Goal: Unclear

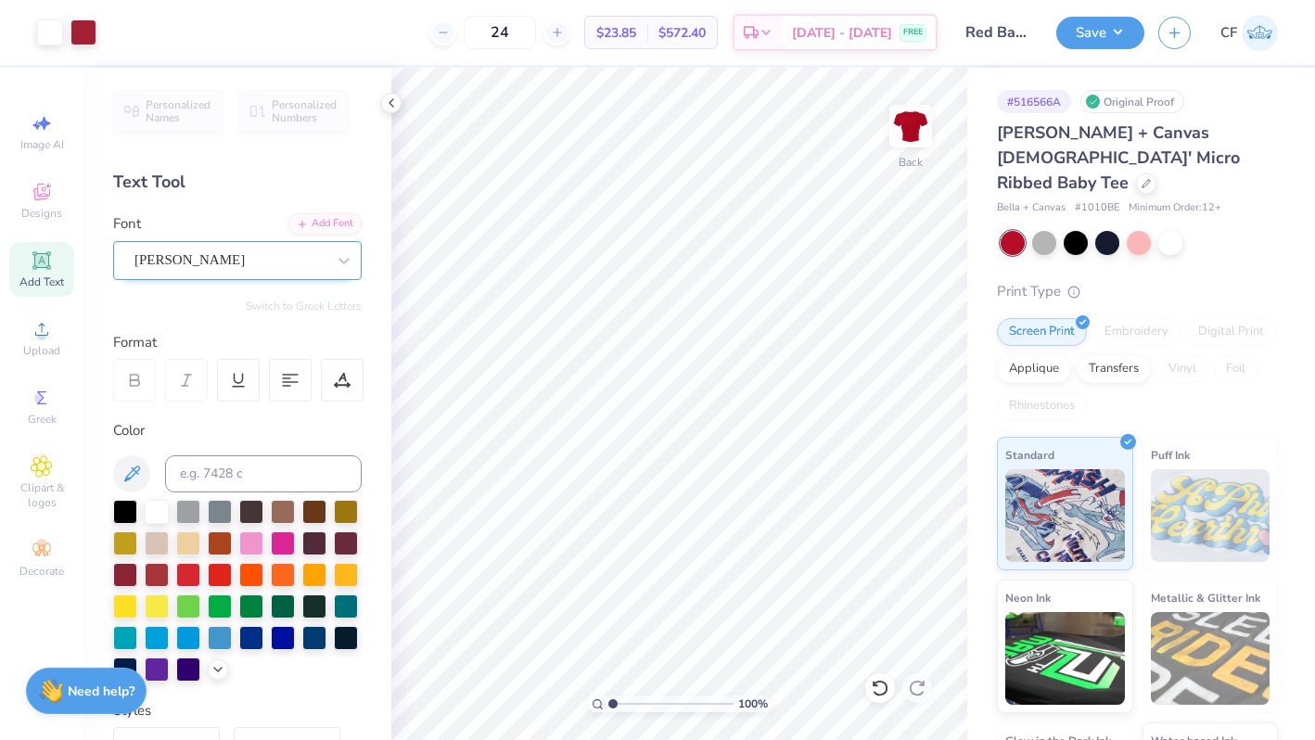
click at [198, 249] on div at bounding box center [230, 260] width 191 height 25
click at [1075, 229] on div at bounding box center [1076, 241] width 24 height 24
click at [87, 36] on div at bounding box center [84, 31] width 26 height 26
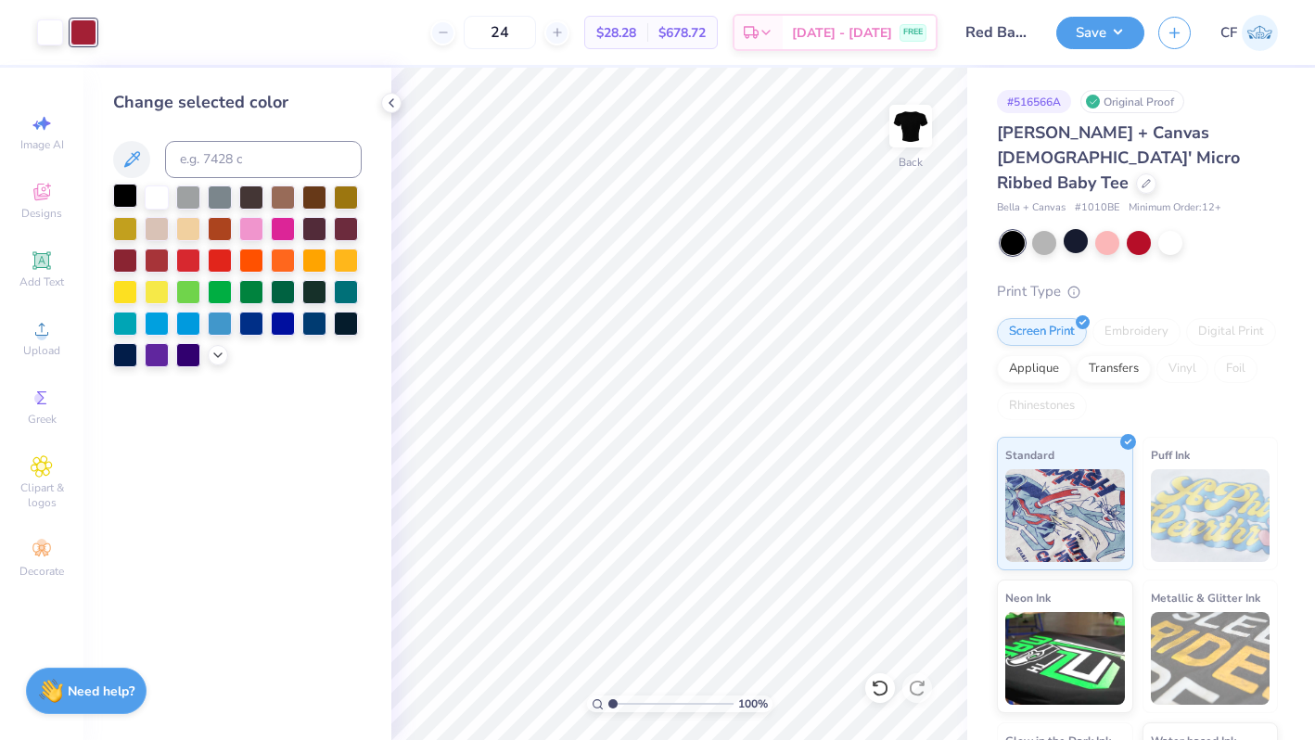
click at [121, 188] on div at bounding box center [125, 196] width 24 height 24
click at [1179, 229] on div at bounding box center [1171, 241] width 24 height 24
click at [167, 231] on div at bounding box center [157, 227] width 24 height 24
click at [54, 40] on div at bounding box center [50, 31] width 26 height 26
click at [126, 192] on div at bounding box center [125, 196] width 24 height 24
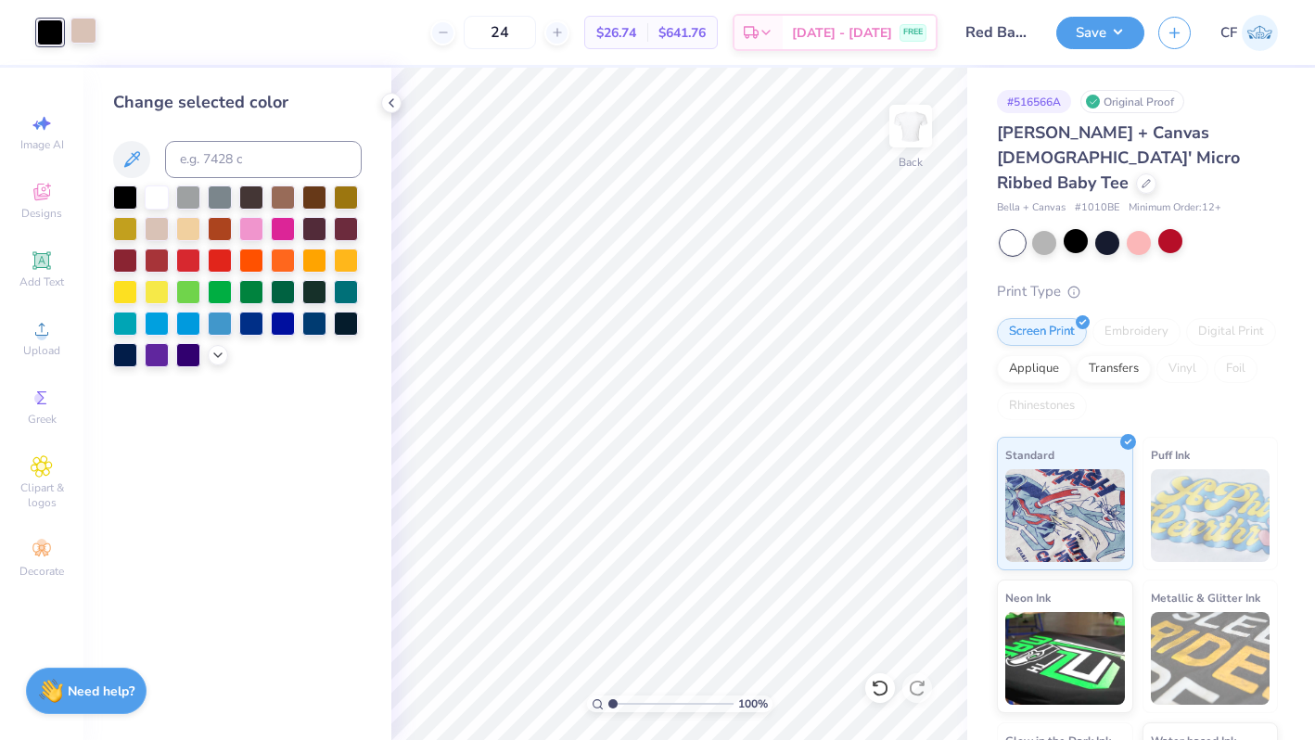
click at [83, 31] on div at bounding box center [84, 31] width 26 height 26
click at [160, 199] on div at bounding box center [157, 196] width 24 height 24
click at [52, 42] on div at bounding box center [50, 31] width 26 height 26
click at [274, 296] on div at bounding box center [283, 290] width 24 height 24
click at [253, 291] on div at bounding box center [251, 290] width 24 height 24
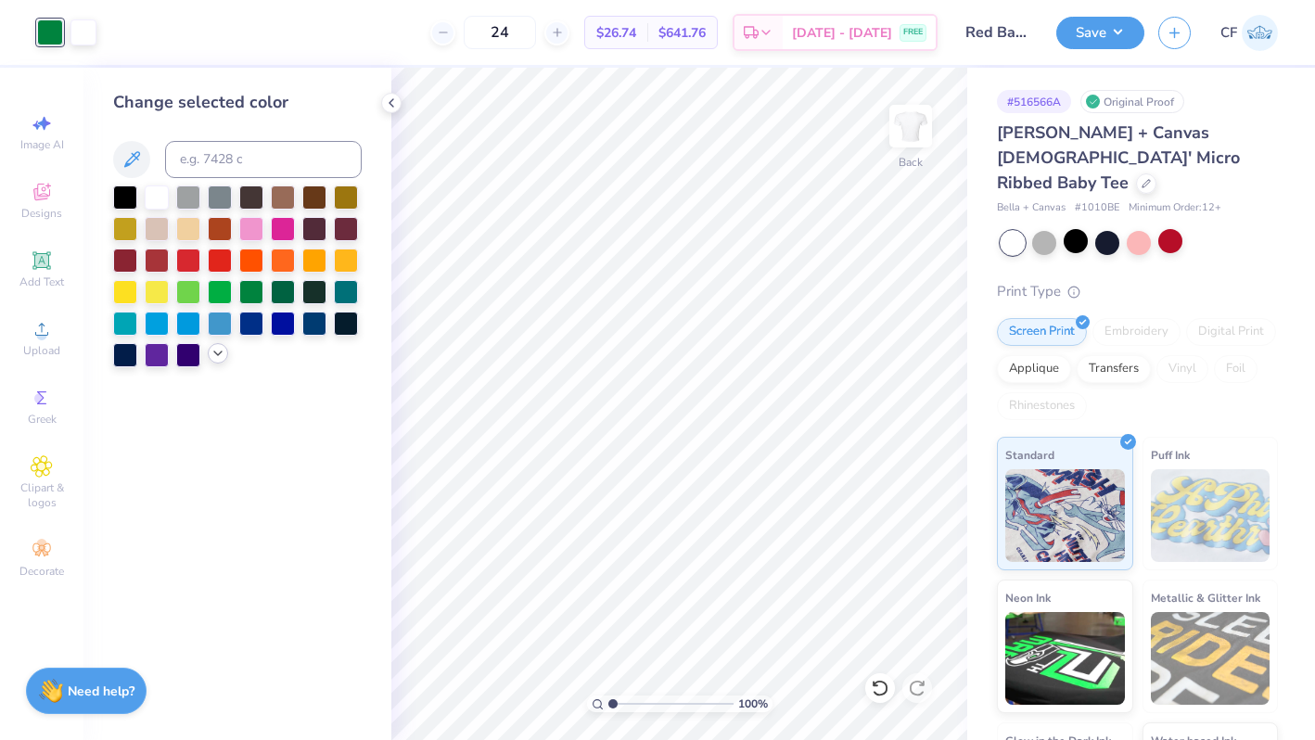
click at [208, 355] on div at bounding box center [218, 353] width 20 height 20
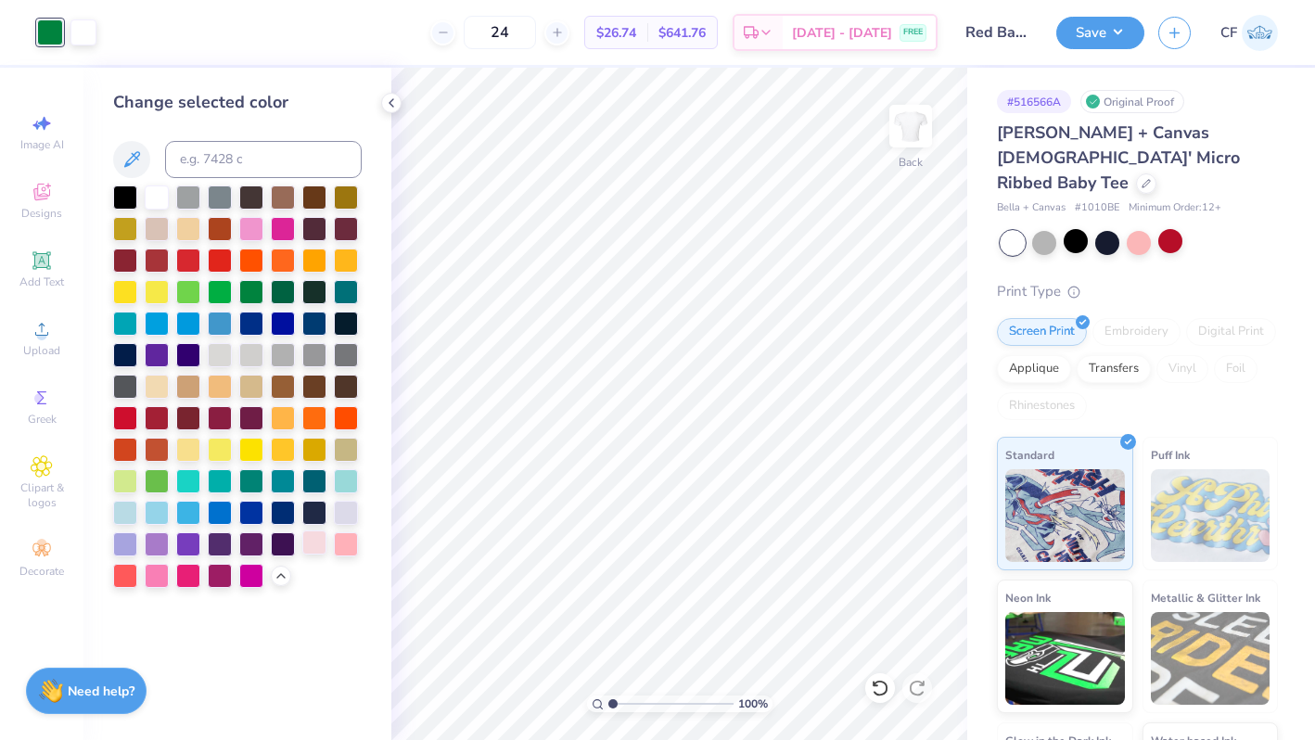
click at [310, 541] on div at bounding box center [314, 543] width 24 height 24
click at [337, 541] on div at bounding box center [346, 543] width 24 height 24
click at [128, 407] on div at bounding box center [125, 416] width 24 height 24
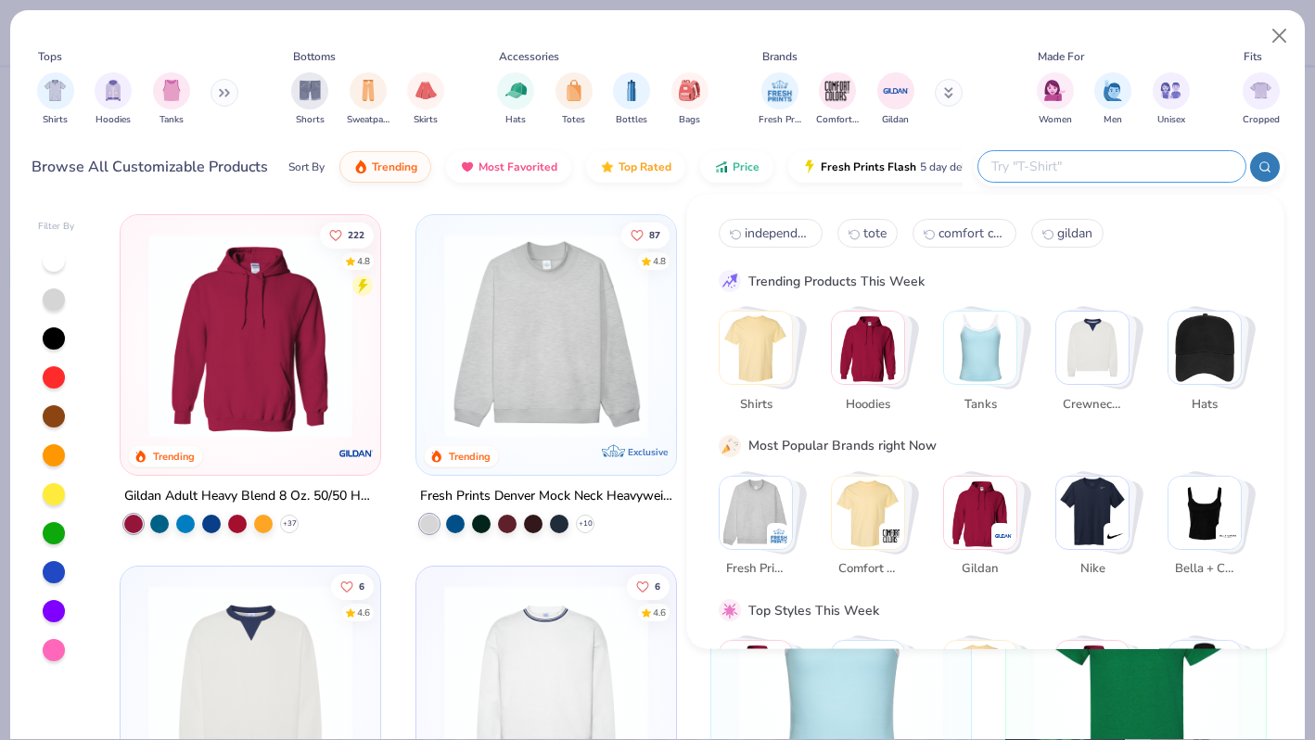
scroll to position [247, 0]
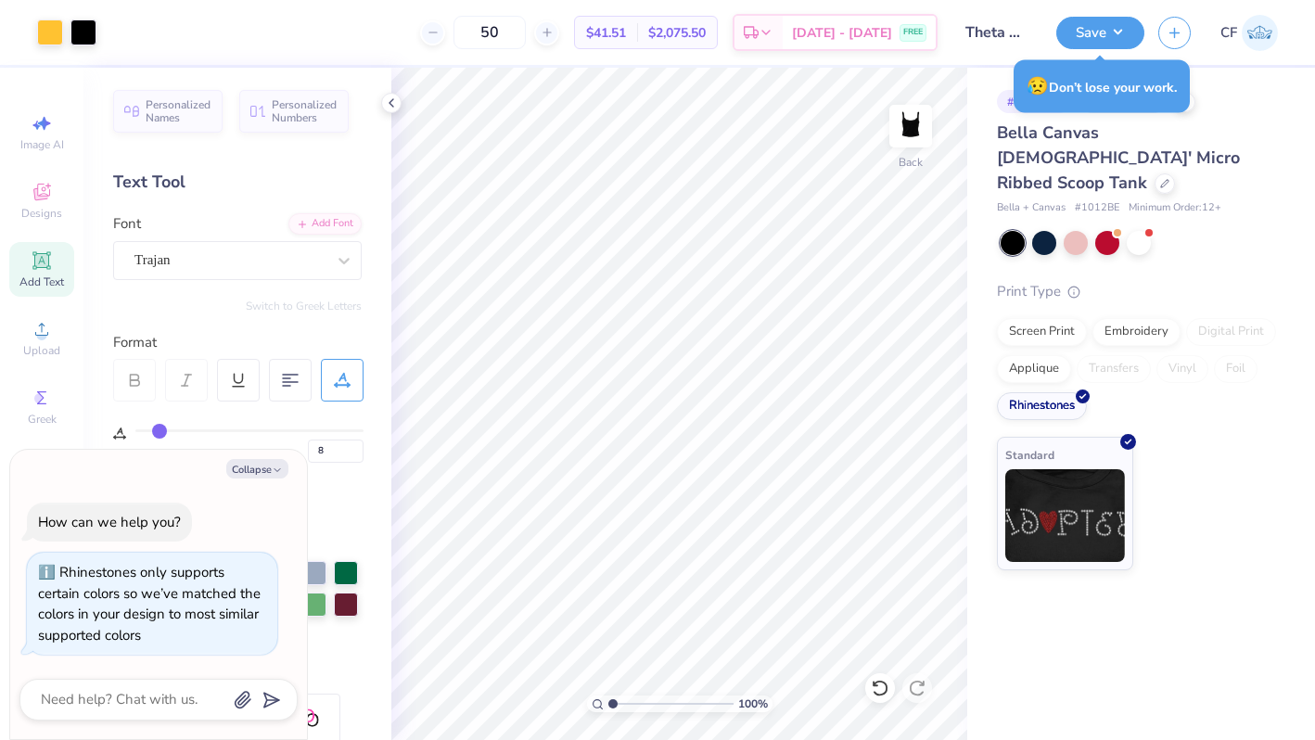
type textarea "x"
